Goal: Task Accomplishment & Management: Manage account settings

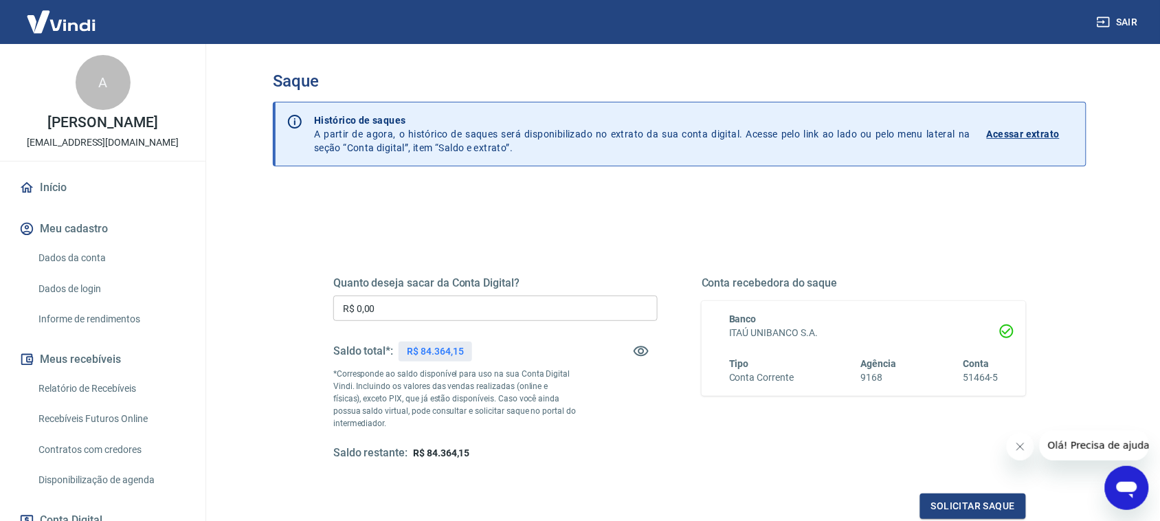
click at [471, 310] on input "R$ 0,00" at bounding box center [495, 307] width 324 height 25
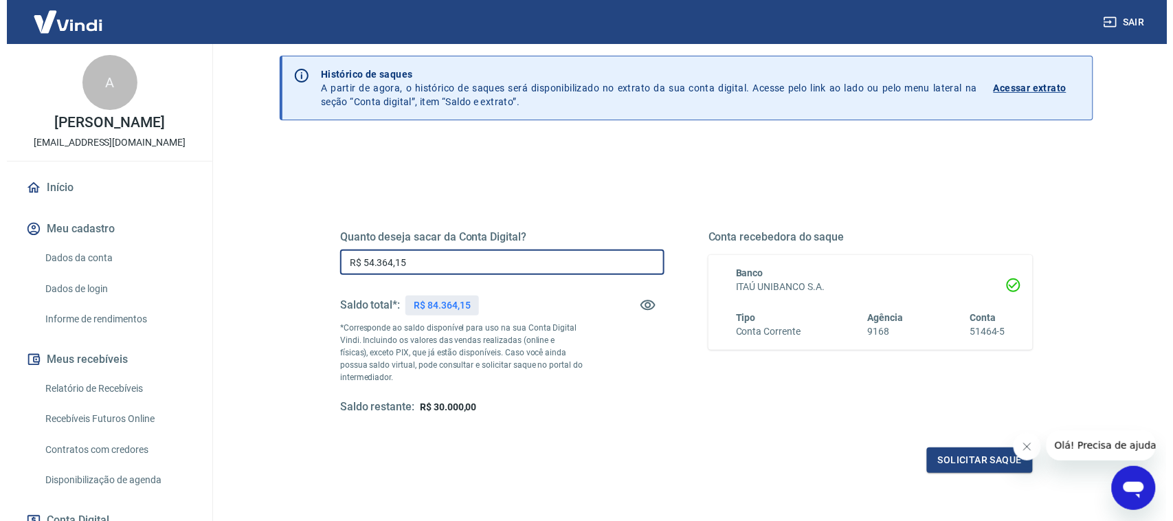
scroll to position [86, 0]
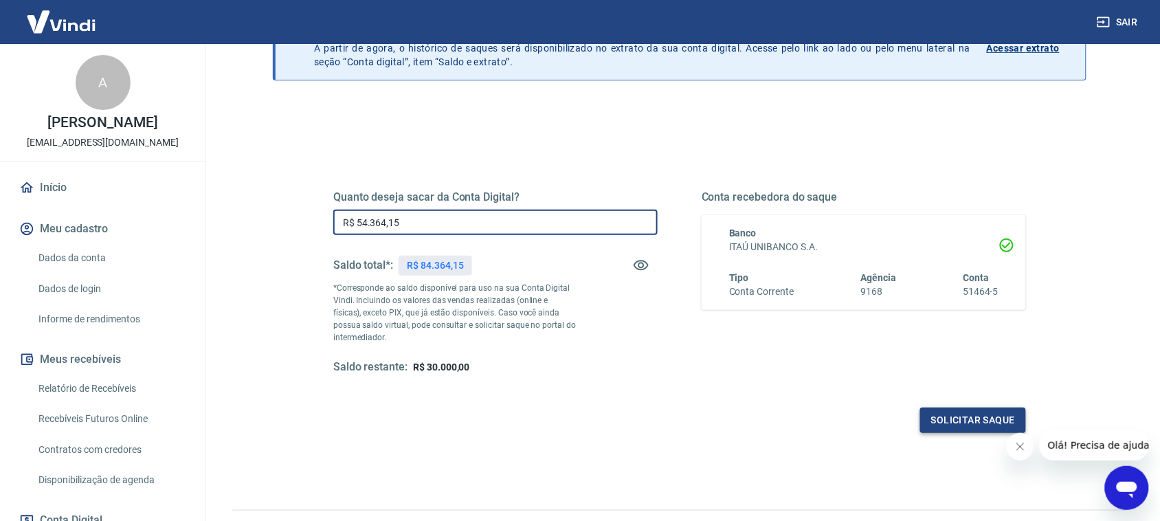
type input "R$ 54.364,15"
click at [954, 411] on button "Solicitar saque" at bounding box center [973, 419] width 106 height 25
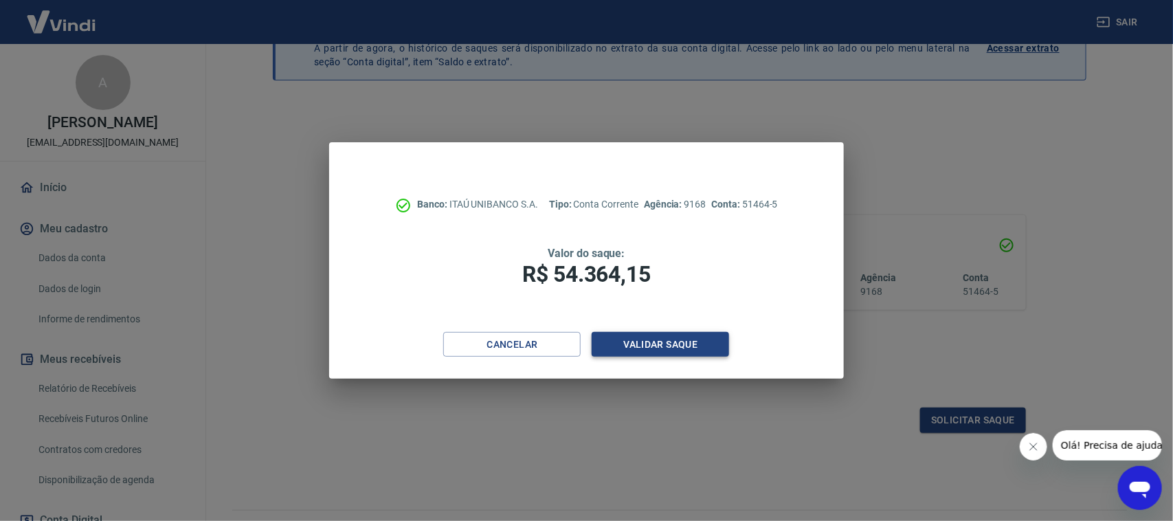
click at [648, 346] on button "Validar saque" at bounding box center [660, 344] width 137 height 25
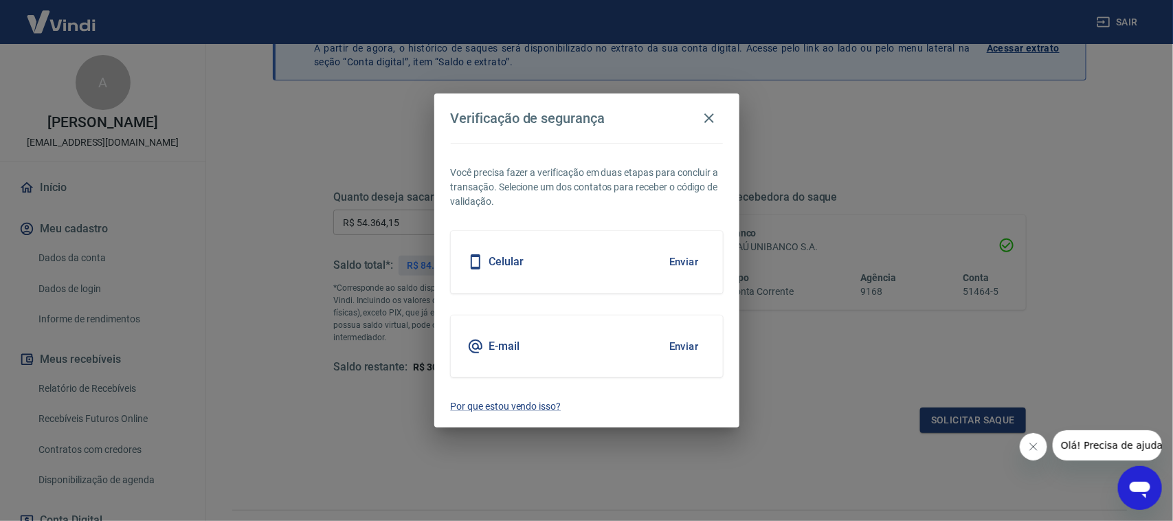
click at [665, 266] on button "Enviar" at bounding box center [684, 261] width 45 height 29
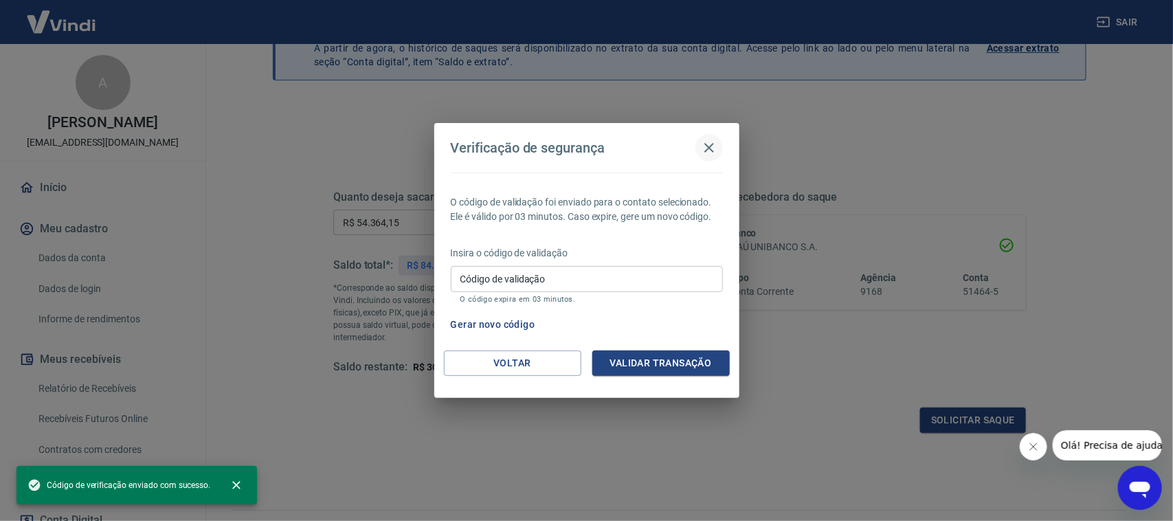
click at [715, 144] on icon "button" at bounding box center [709, 147] width 16 height 16
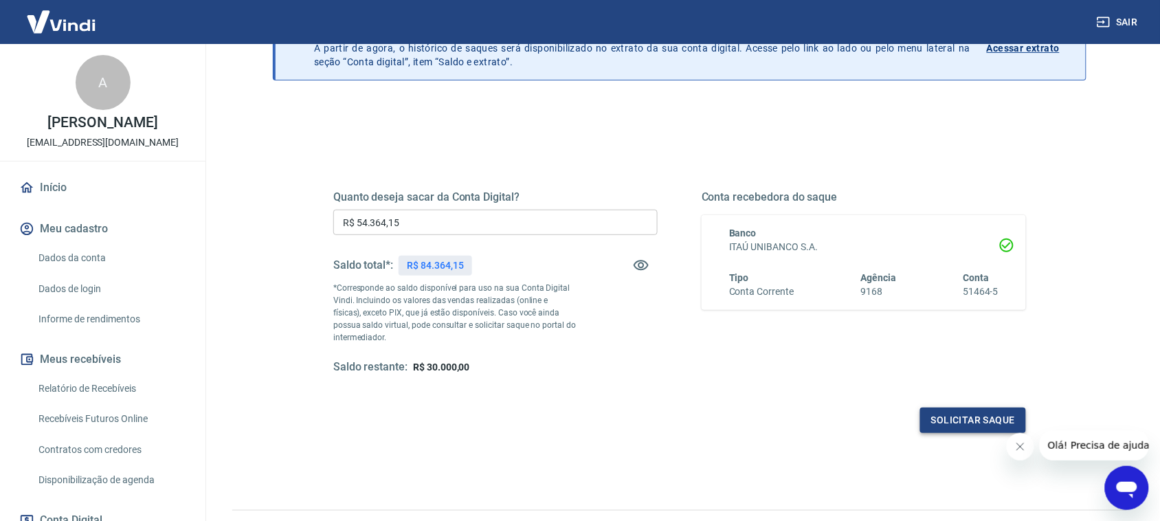
click at [934, 420] on button "Solicitar saque" at bounding box center [973, 419] width 106 height 25
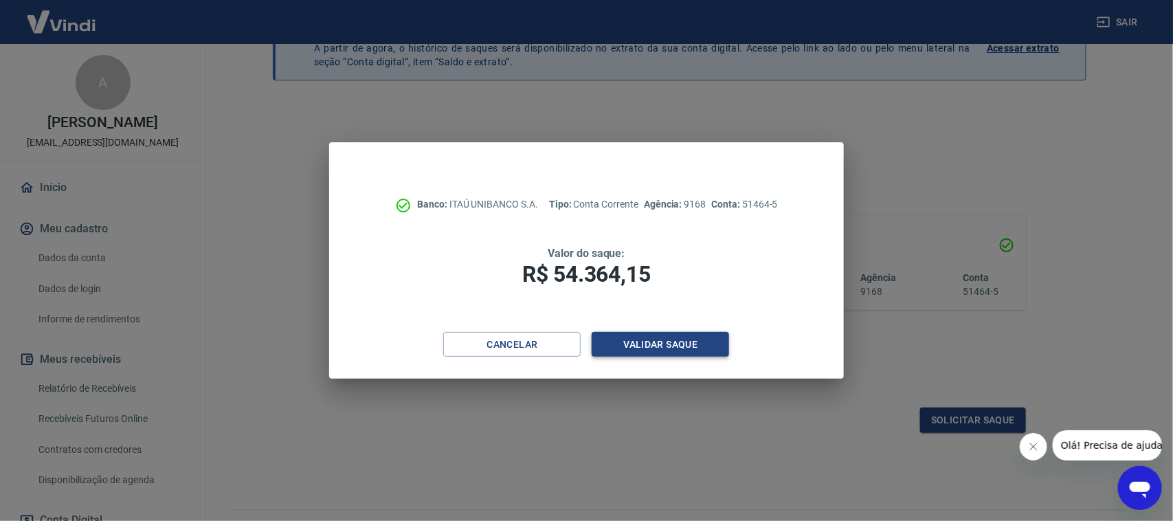
click at [654, 345] on button "Validar saque" at bounding box center [660, 344] width 137 height 25
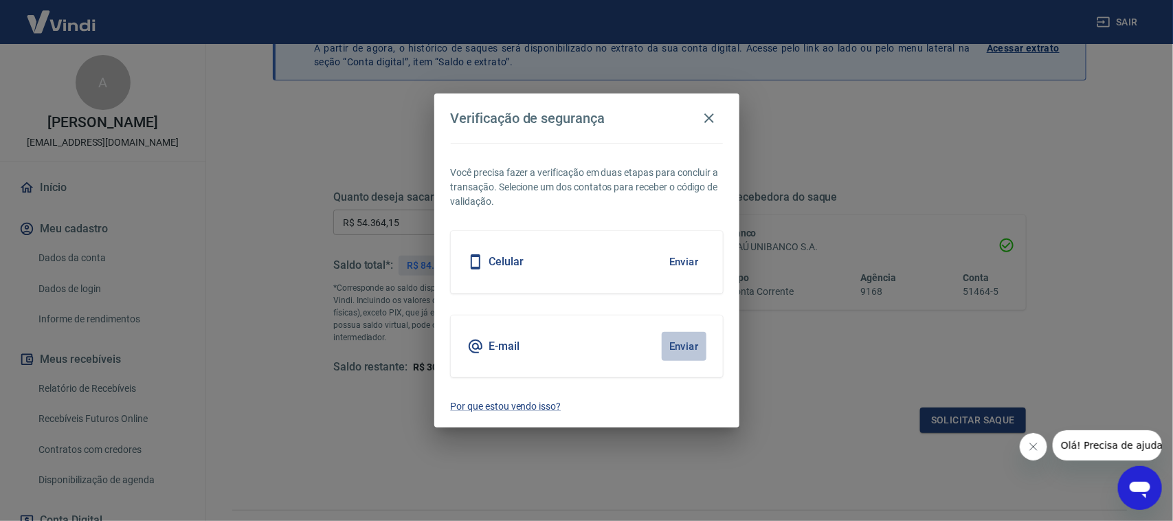
click at [680, 349] on button "Enviar" at bounding box center [684, 346] width 45 height 29
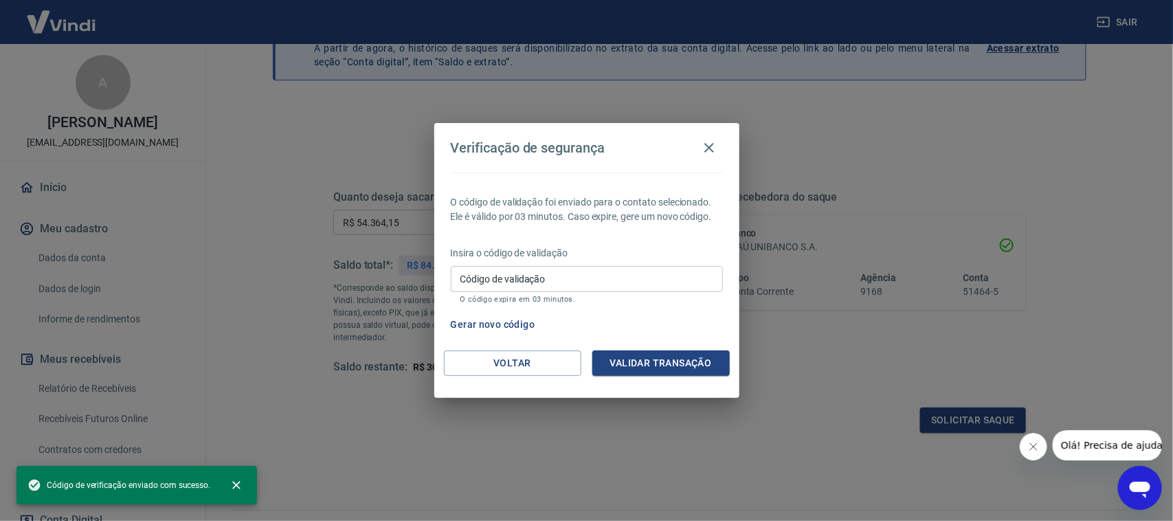
click at [543, 283] on input "Código de validação" at bounding box center [587, 278] width 272 height 25
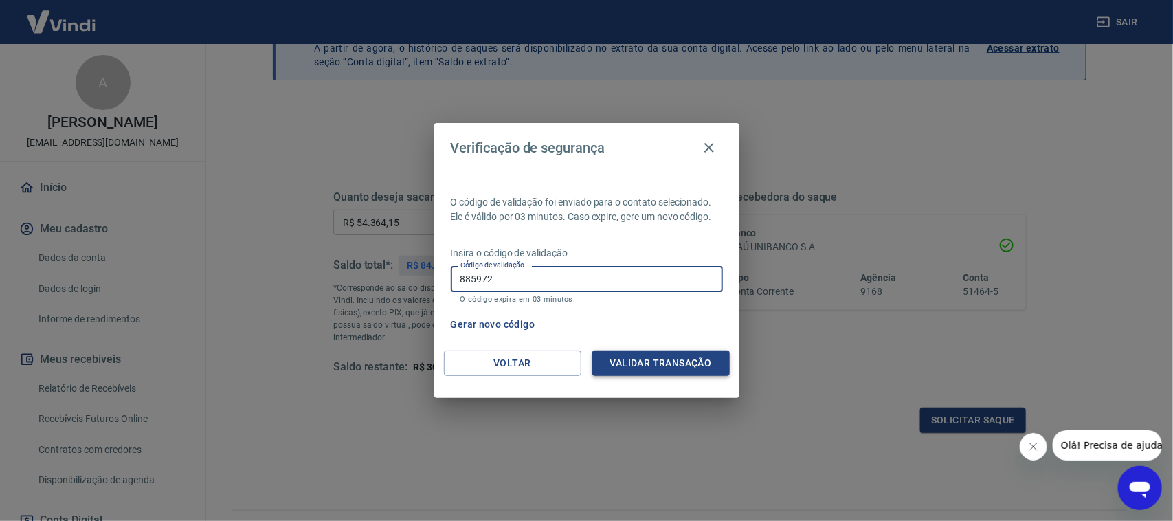
type input "885972"
click at [617, 372] on button "Validar transação" at bounding box center [660, 362] width 137 height 25
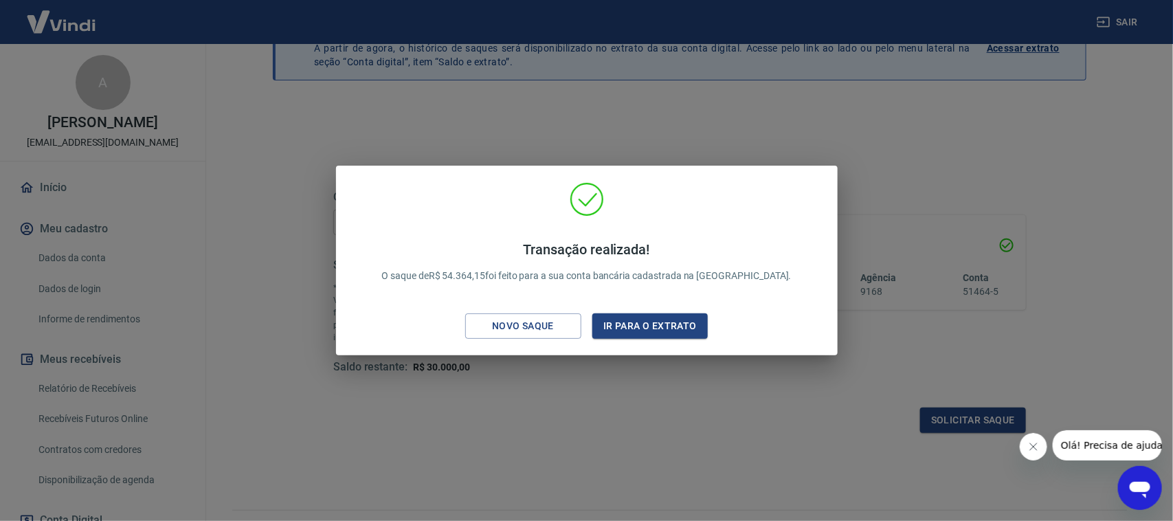
click at [921, 135] on div "Transação realizada! O saque de R$ 54.364,15 foi feito para a sua conta bancári…" at bounding box center [586, 260] width 1173 height 521
